Goal: Obtain resource: Obtain resource

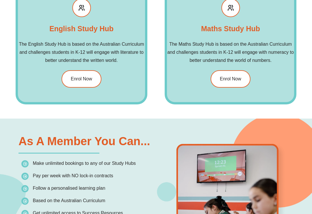
scroll to position [673, 0]
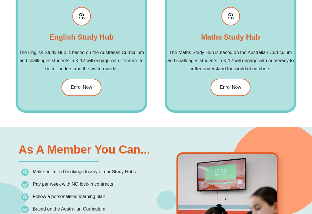
click at [229, 86] on span "Enrol Now" at bounding box center [230, 87] width 21 height 5
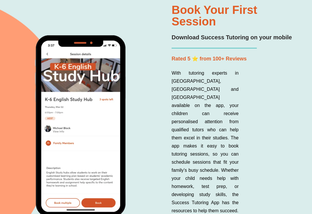
scroll to position [1302, 0]
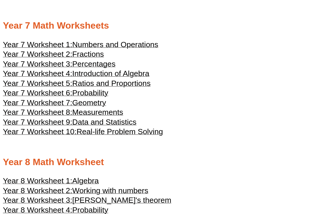
scroll to position [1346, 0]
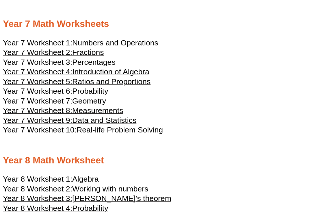
click at [124, 76] on span "Introduction of Algebra" at bounding box center [110, 71] width 77 height 9
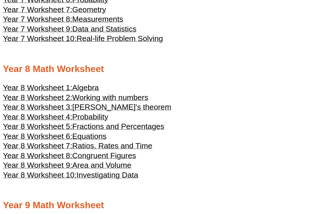
scroll to position [1438, 0]
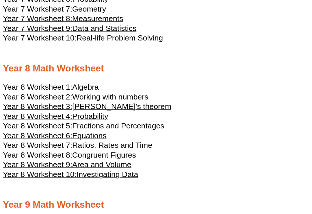
click at [93, 91] on span "Algebra" at bounding box center [85, 87] width 27 height 9
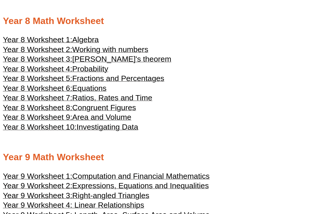
scroll to position [1477, 0]
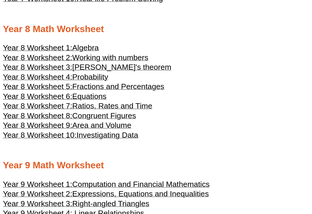
click at [94, 52] on span "Algebra" at bounding box center [85, 47] width 27 height 9
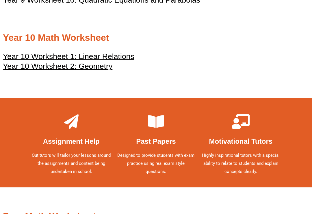
scroll to position [1747, 0]
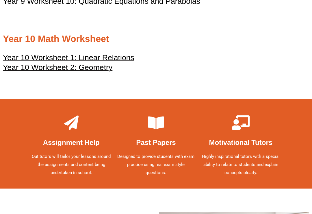
click at [105, 72] on u "Year 10 Worksheet 2: Geometry" at bounding box center [58, 67] width 110 height 9
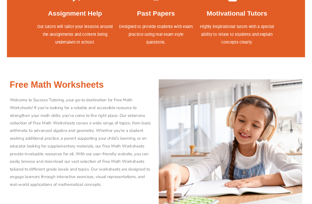
scroll to position [1880, 0]
